Goal: Task Accomplishment & Management: Manage account settings

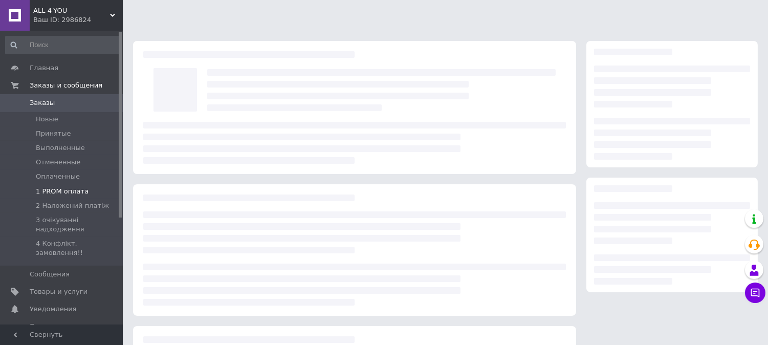
scroll to position [123, 0]
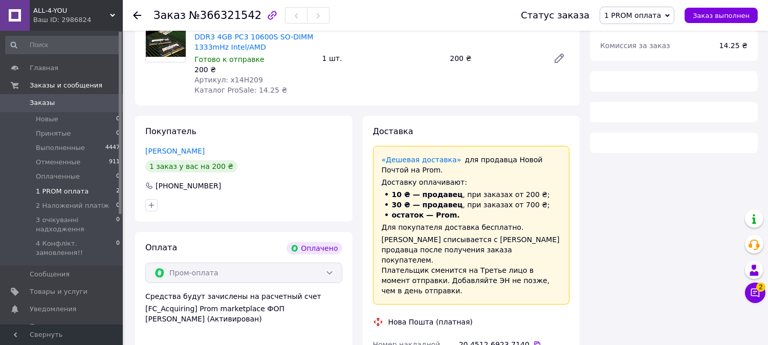
click at [72, 188] on span "1 PROM оплата" at bounding box center [62, 191] width 53 height 9
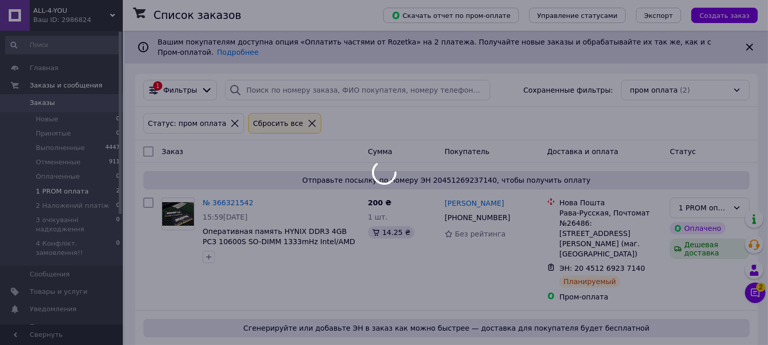
click at [750, 292] on div at bounding box center [384, 172] width 768 height 345
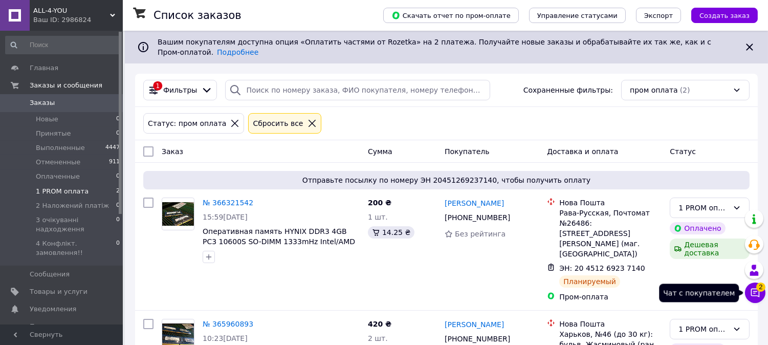
click at [754, 291] on icon at bounding box center [755, 293] width 10 height 10
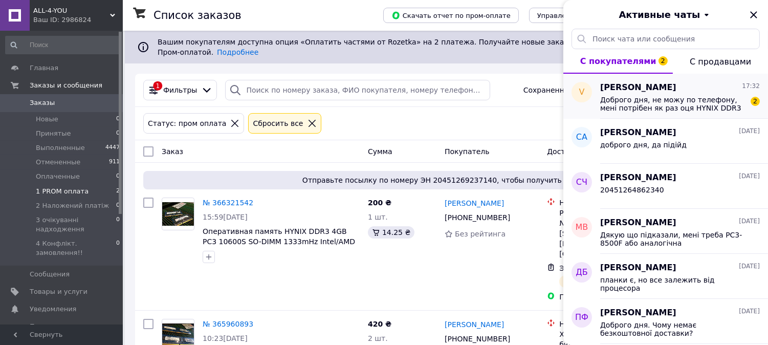
click at [623, 98] on span "Доброго дня, не можу по телефону, мені потрібен як раз оця HYNIX DDR3 4GB PC3 1…" at bounding box center [672, 104] width 145 height 16
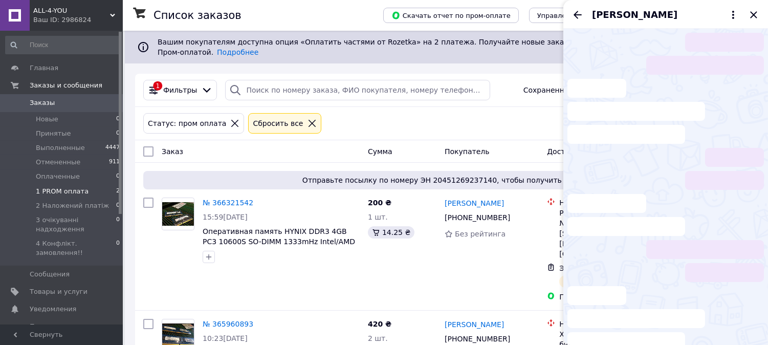
scroll to position [37, 0]
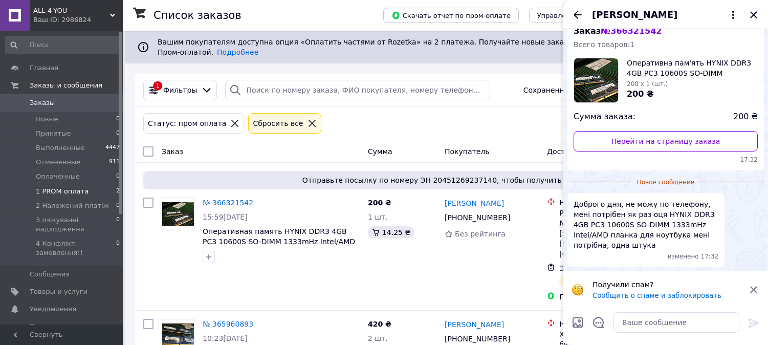
click at [758, 287] on icon at bounding box center [753, 289] width 12 height 12
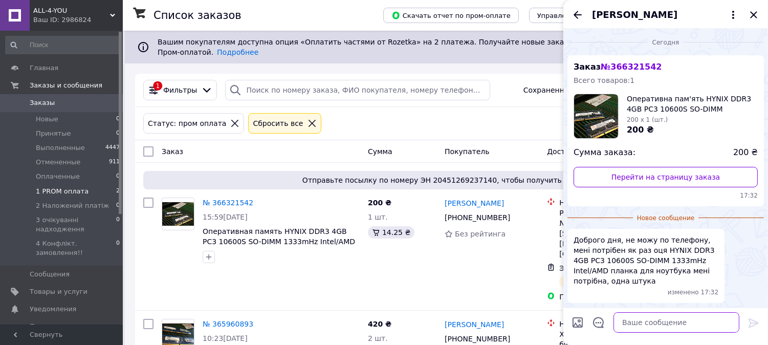
click at [633, 322] on textarea at bounding box center [676, 322] width 126 height 20
type textarea "доброго вечора"
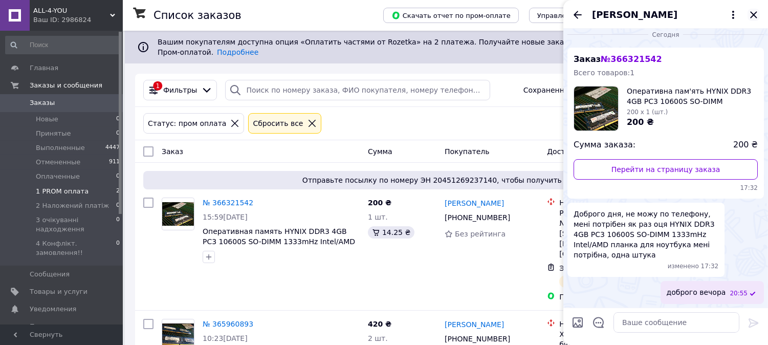
click at [756, 14] on icon "Закрыть" at bounding box center [753, 15] width 12 height 12
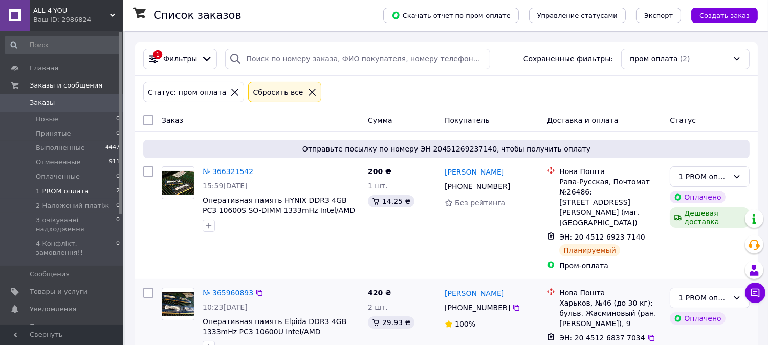
scroll to position [48, 0]
